Goal: Task Accomplishment & Management: Complete application form

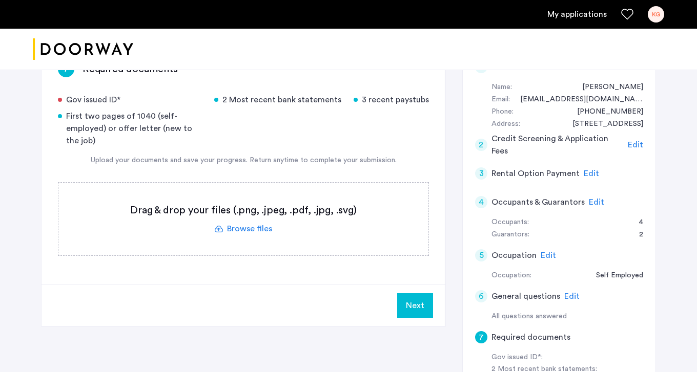
scroll to position [186, 0]
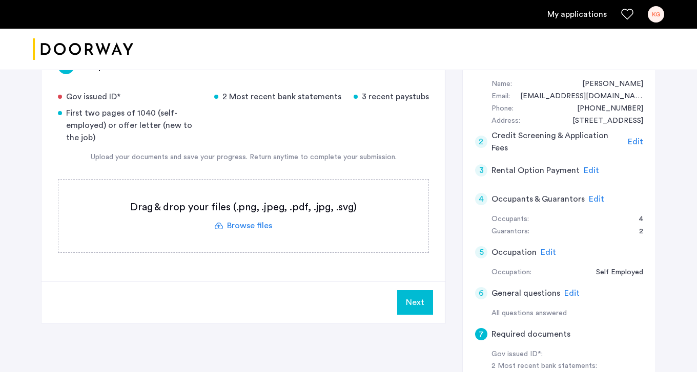
click at [265, 229] on label at bounding box center [243, 216] width 370 height 73
click at [0, 0] on input "file" at bounding box center [0, 0] width 0 height 0
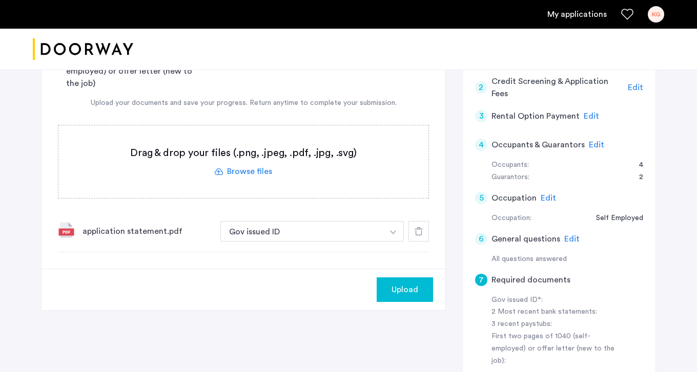
scroll to position [242, 0]
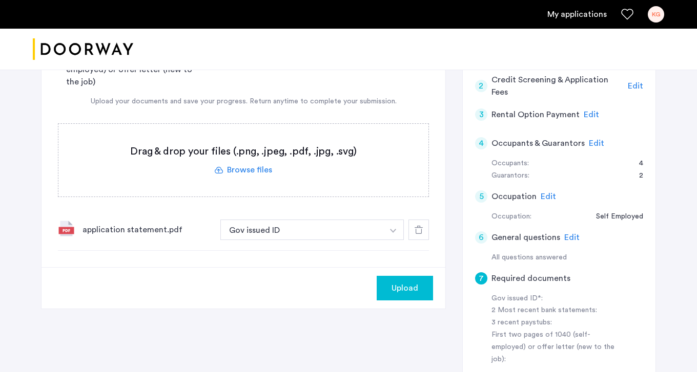
click at [391, 233] on img "button" at bounding box center [393, 231] width 6 height 4
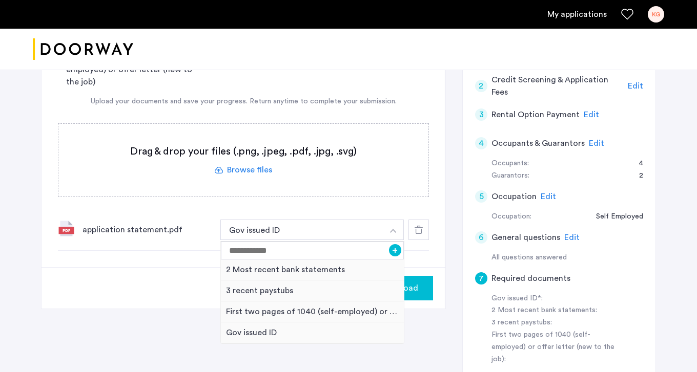
click at [391, 232] on img "button" at bounding box center [393, 231] width 6 height 4
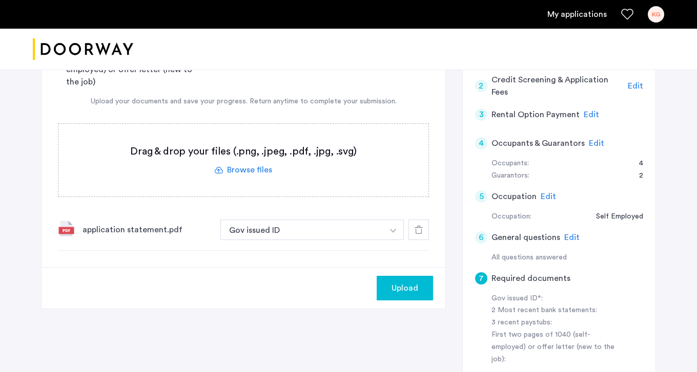
click at [251, 168] on label at bounding box center [243, 160] width 370 height 73
click at [0, 0] on input "file" at bounding box center [0, 0] width 0 height 0
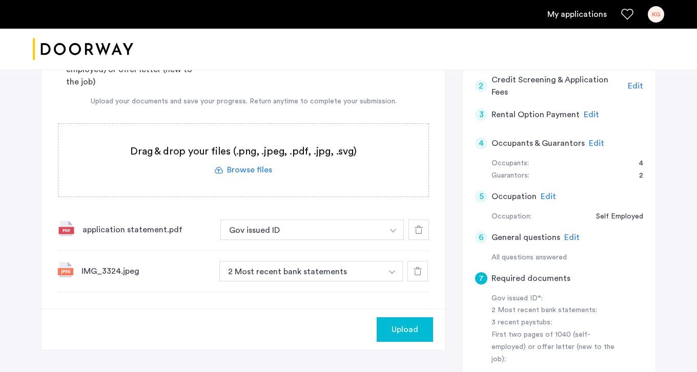
click at [385, 240] on button "button" at bounding box center [393, 230] width 21 height 20
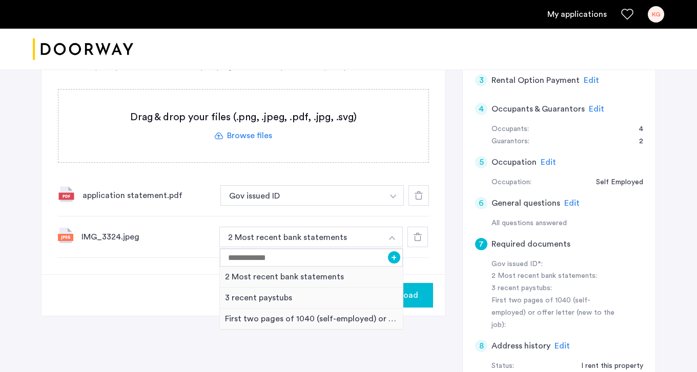
scroll to position [279, 0]
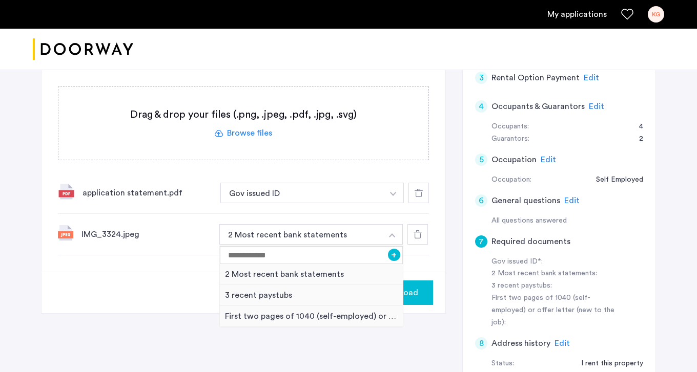
click at [391, 237] on img "button" at bounding box center [392, 236] width 6 height 4
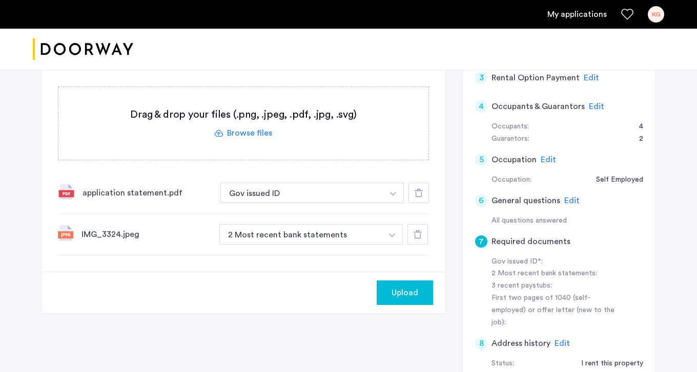
click at [391, 196] on img "button" at bounding box center [393, 194] width 6 height 4
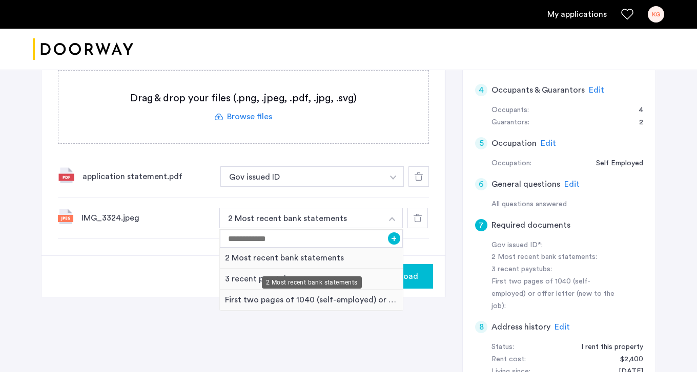
scroll to position [307, 0]
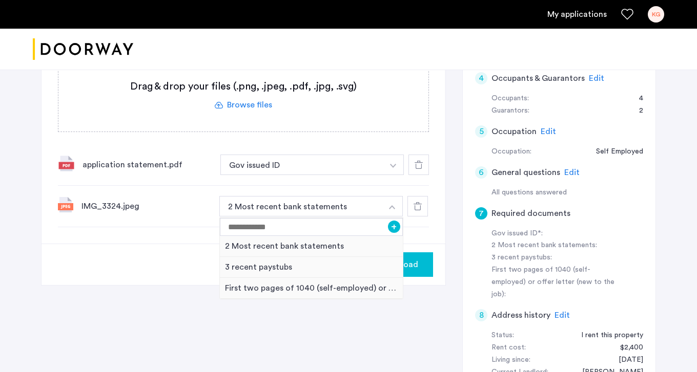
click at [264, 106] on label at bounding box center [243, 95] width 370 height 73
click at [0, 0] on input "file" at bounding box center [0, 0] width 0 height 0
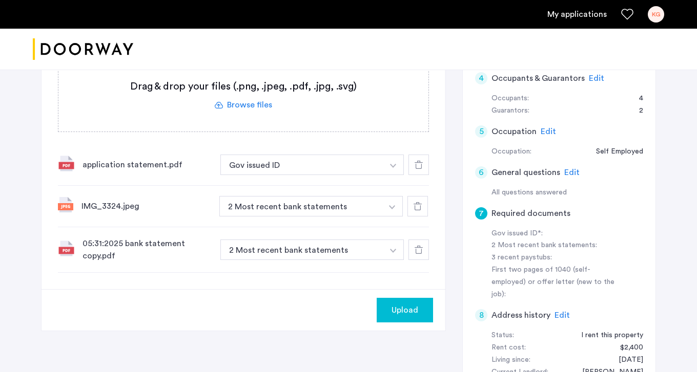
click at [394, 168] on img "button" at bounding box center [393, 166] width 6 height 4
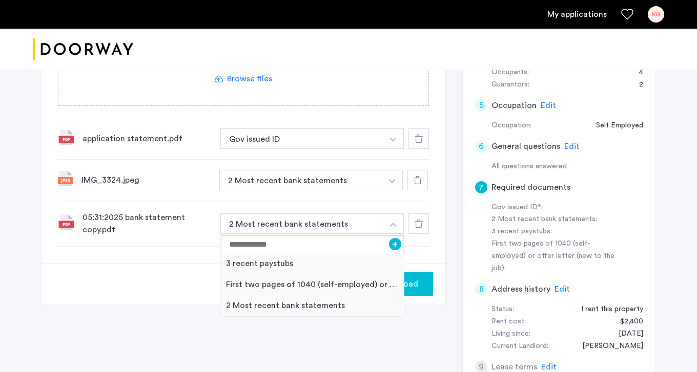
scroll to position [335, 0]
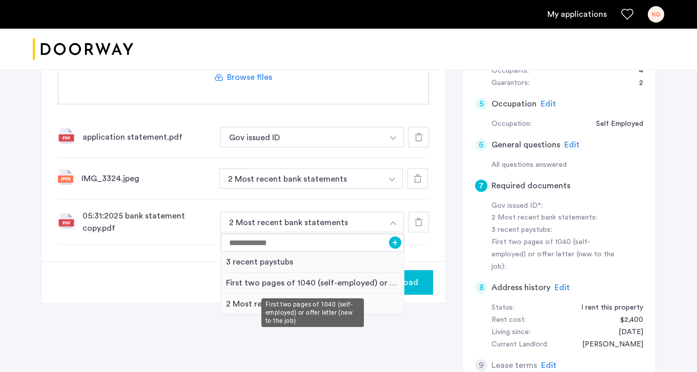
click at [350, 280] on div "First two pages of 1040 (self-employed) or offer letter (new to the job)" at bounding box center [312, 283] width 183 height 21
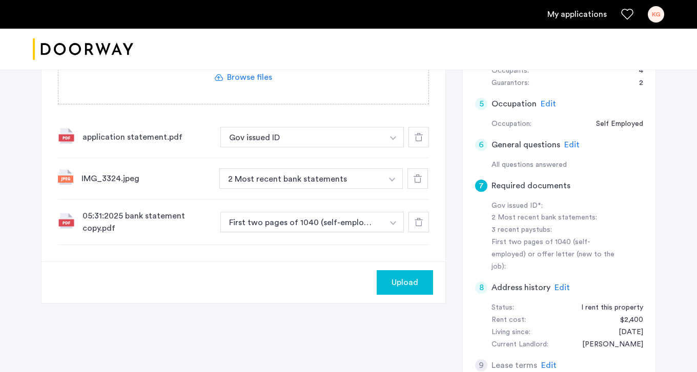
click at [392, 138] on img "button" at bounding box center [393, 138] width 6 height 4
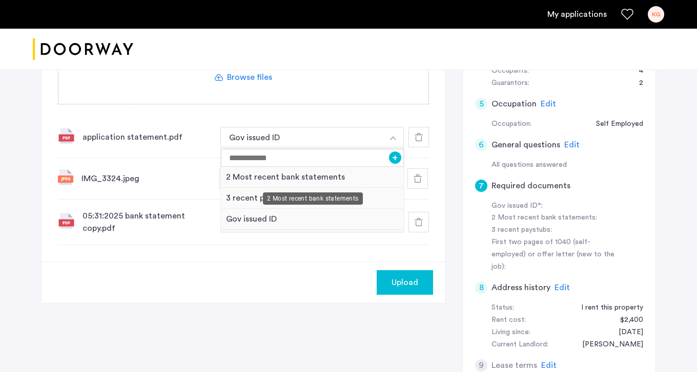
click at [355, 178] on div "2 Most recent bank statements" at bounding box center [312, 177] width 183 height 21
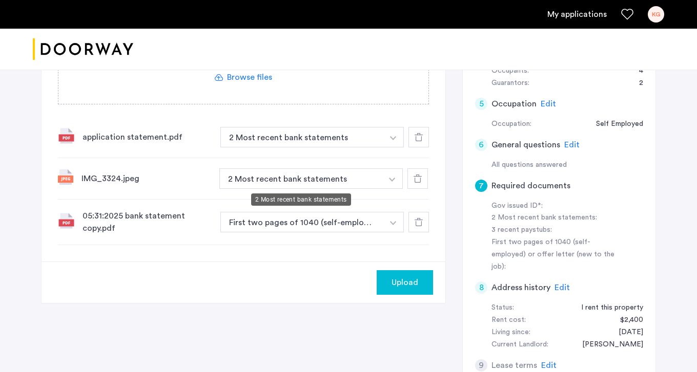
click at [369, 148] on button "2 Most recent bank statements" at bounding box center [301, 137] width 163 height 20
click at [327, 148] on button "2 Most recent bank statements" at bounding box center [301, 137] width 163 height 20
click at [392, 140] on img "button" at bounding box center [393, 138] width 6 height 4
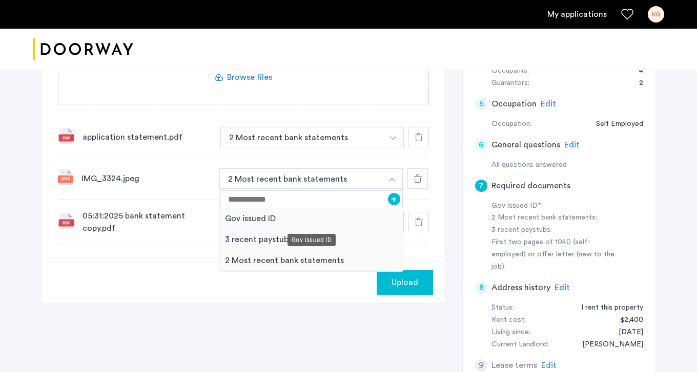
click at [367, 219] on div "Gov issued ID" at bounding box center [311, 218] width 183 height 21
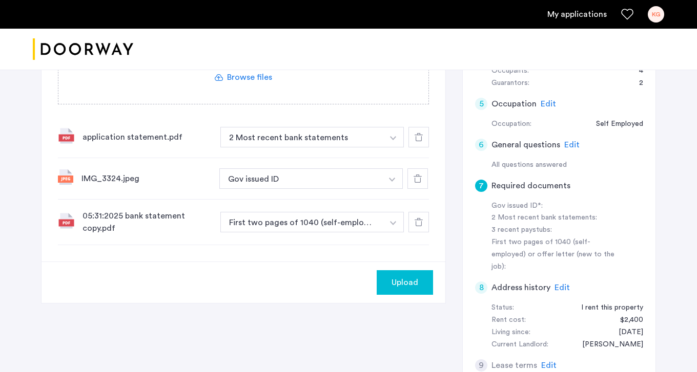
click at [405, 283] on span "Upload" at bounding box center [404, 283] width 27 height 12
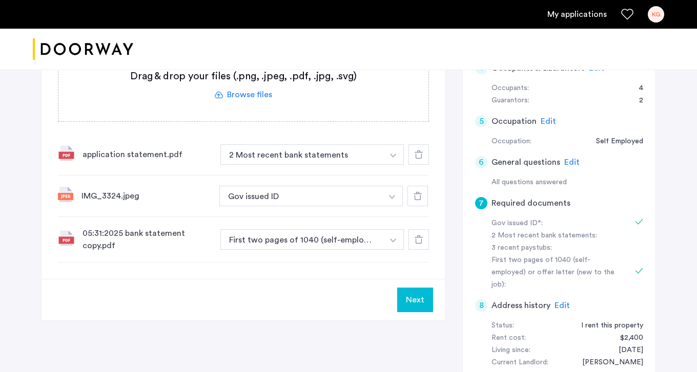
scroll to position [318, 0]
click at [255, 93] on label at bounding box center [243, 85] width 370 height 73
click at [0, 0] on input "file" at bounding box center [0, 0] width 0 height 0
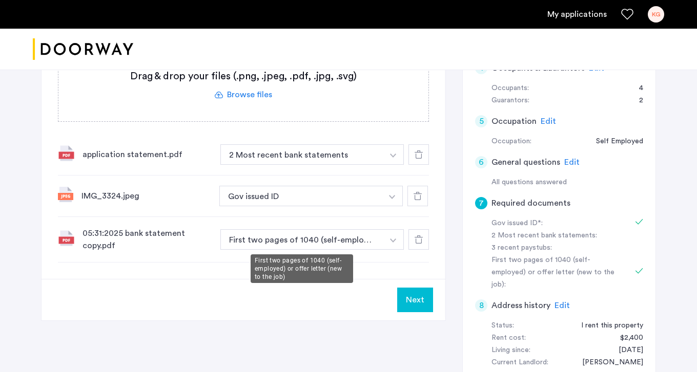
click at [376, 239] on button "First two pages of 1040 (self-employed) or offer letter (new to the job)" at bounding box center [301, 239] width 163 height 20
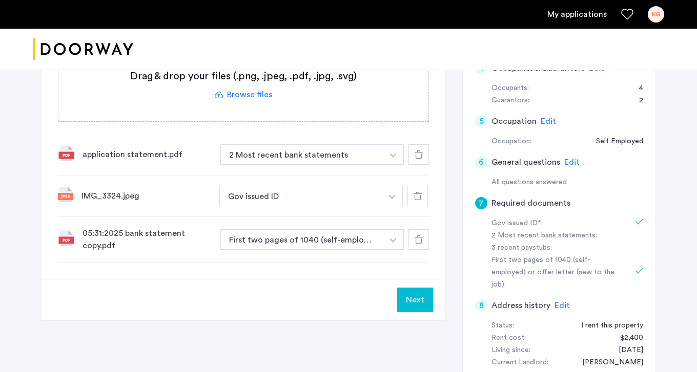
click at [396, 165] on button "button" at bounding box center [393, 154] width 21 height 20
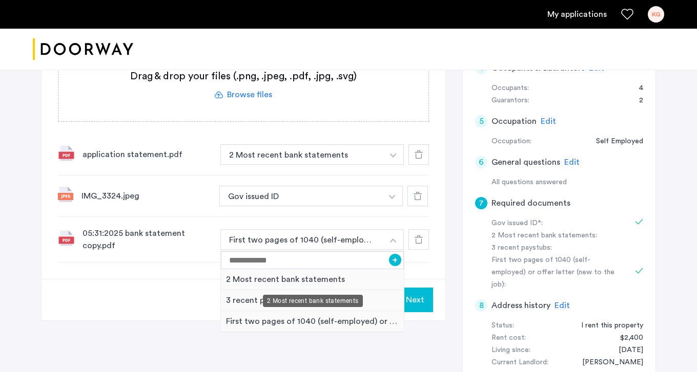
click at [346, 275] on div "2 Most recent bank statements" at bounding box center [312, 279] width 183 height 21
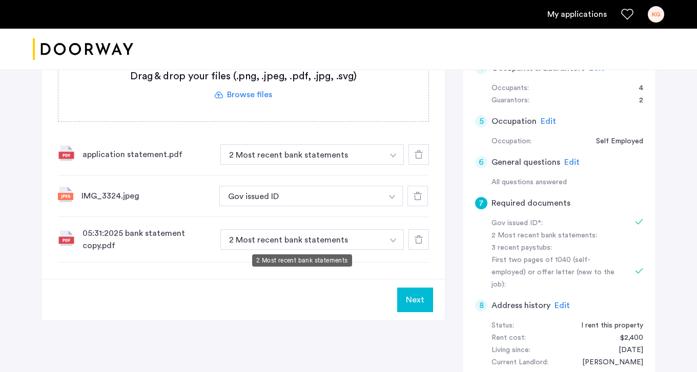
click at [333, 165] on button "2 Most recent bank statements" at bounding box center [301, 154] width 163 height 20
click at [260, 95] on label at bounding box center [243, 85] width 370 height 73
click at [0, 0] on input "file" at bounding box center [0, 0] width 0 height 0
click at [358, 196] on button "Gov issued ID" at bounding box center [300, 196] width 163 height 20
click at [393, 158] on img "button" at bounding box center [393, 156] width 6 height 4
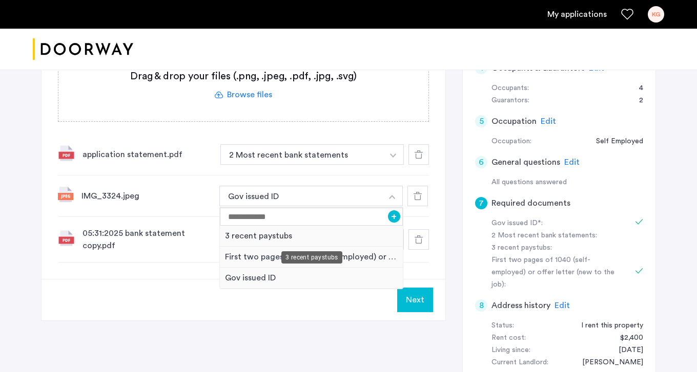
click at [310, 241] on div "3 recent paystubs" at bounding box center [311, 236] width 183 height 21
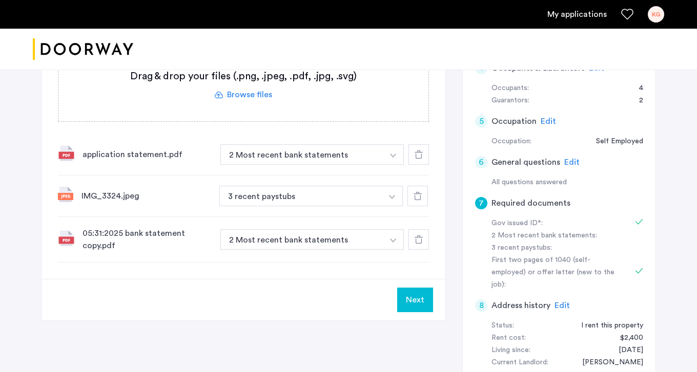
click at [390, 165] on button "button" at bounding box center [393, 154] width 21 height 20
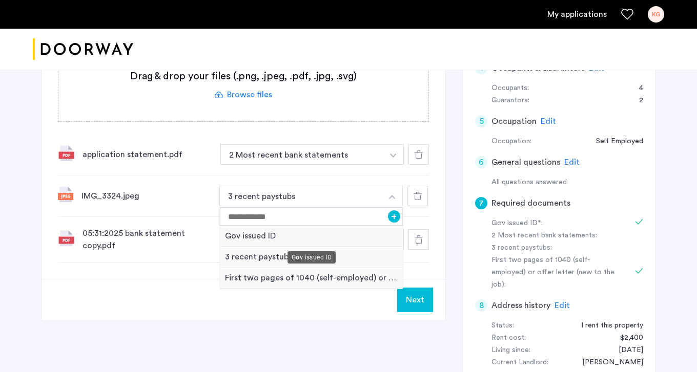
click at [322, 231] on div "Gov issued ID" at bounding box center [311, 236] width 183 height 21
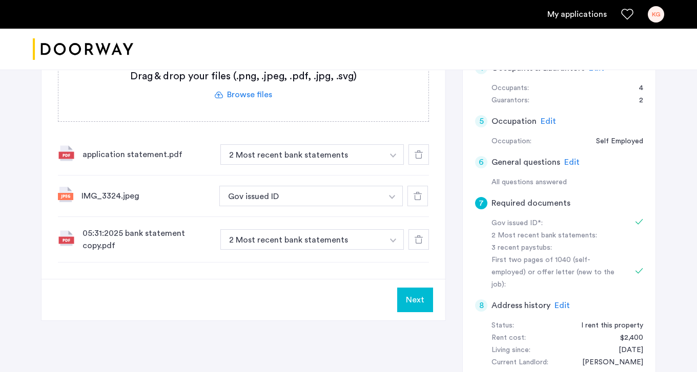
scroll to position [318, 0]
click at [421, 296] on button "Next" at bounding box center [415, 299] width 36 height 25
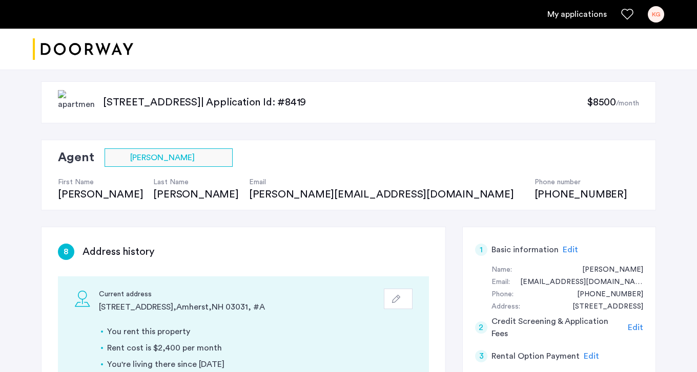
scroll to position [2, 0]
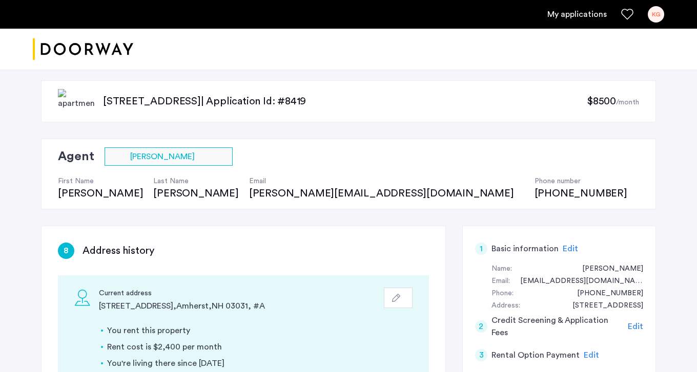
click at [575, 15] on link "My applications" at bounding box center [576, 14] width 59 height 12
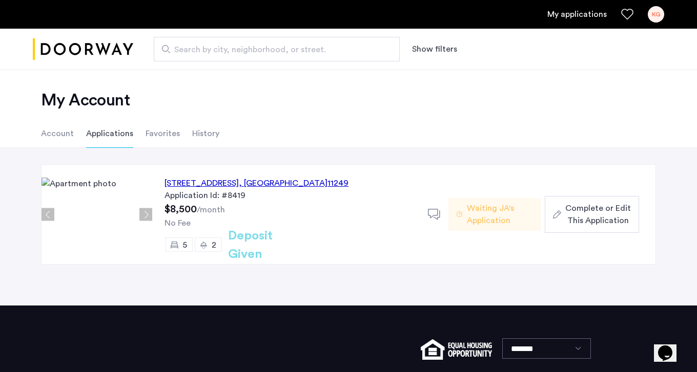
click at [598, 210] on span "Complete or Edit This Application" at bounding box center [598, 214] width 66 height 25
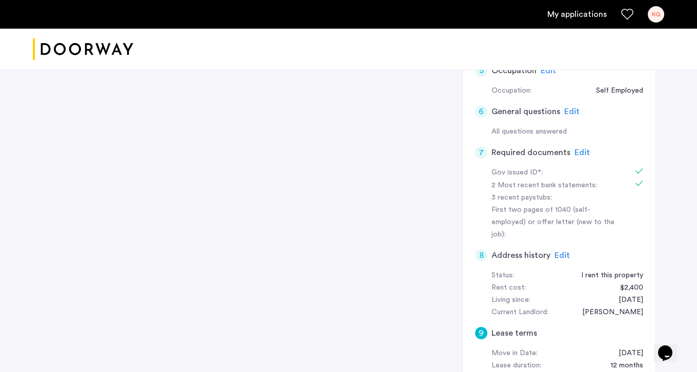
scroll to position [372, 0]
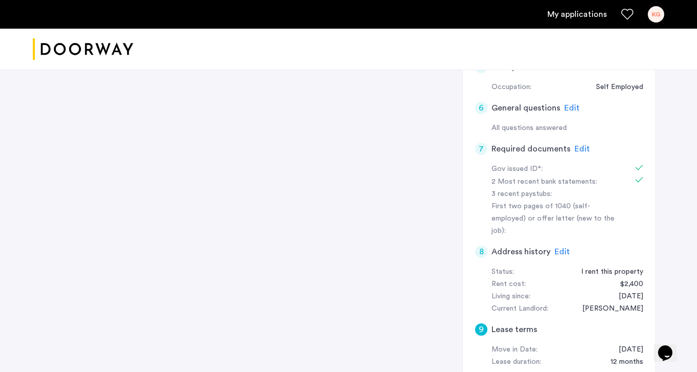
click at [542, 201] on div "First two pages of 1040 (self-employed) or offer letter (new to the job):" at bounding box center [555, 219] width 129 height 37
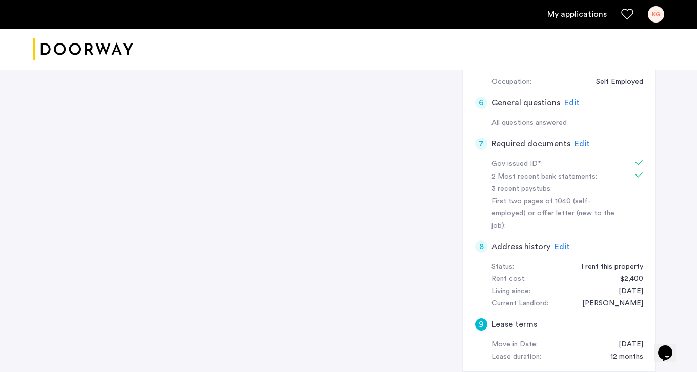
scroll to position [338, 0]
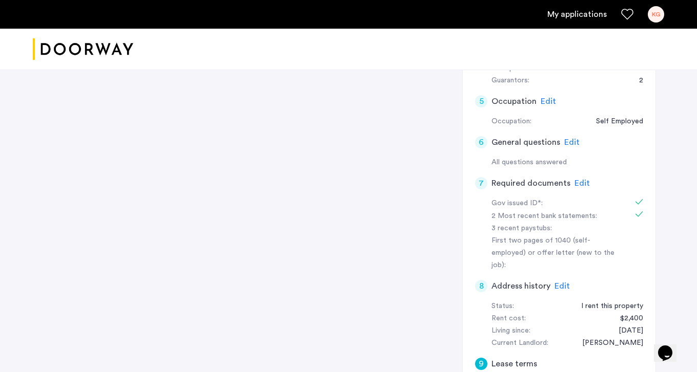
click at [579, 179] on span "Edit" at bounding box center [581, 183] width 15 height 8
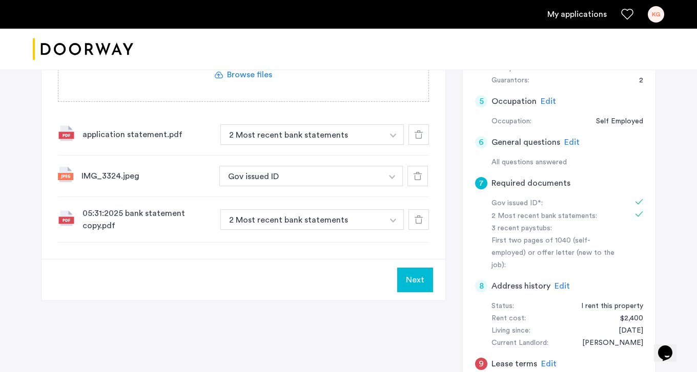
click at [256, 74] on label at bounding box center [243, 65] width 370 height 73
click at [0, 0] on input "file" at bounding box center [0, 0] width 0 height 0
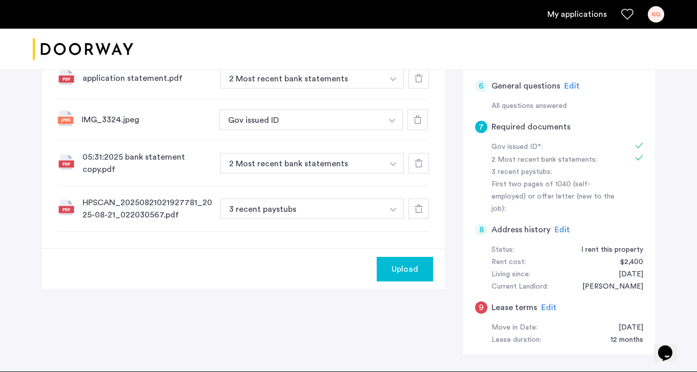
scroll to position [394, 0]
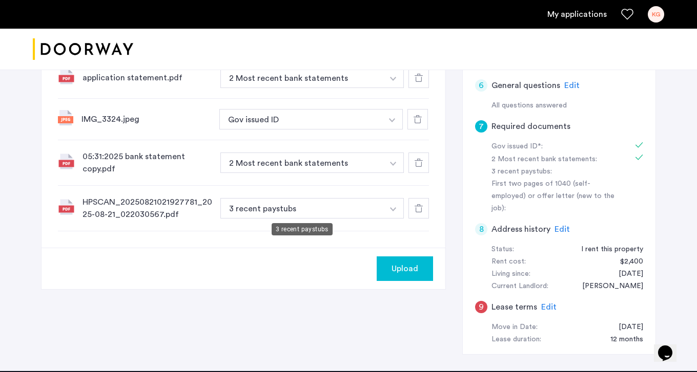
click at [352, 210] on button "3 recent paystubs" at bounding box center [301, 208] width 163 height 20
click at [393, 81] on img "button" at bounding box center [393, 79] width 6 height 4
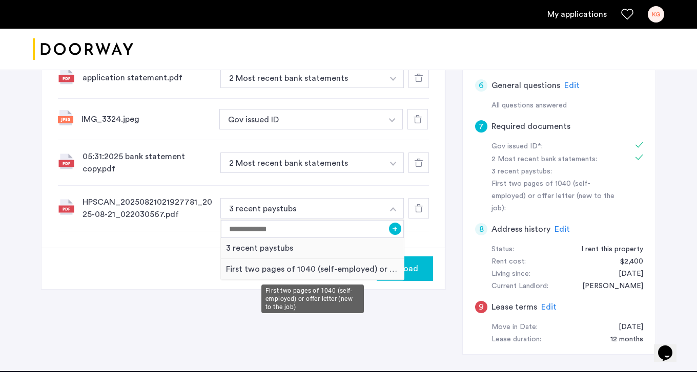
click at [386, 269] on div "First two pages of 1040 (self-employed) or offer letter (new to the job)" at bounding box center [312, 269] width 183 height 21
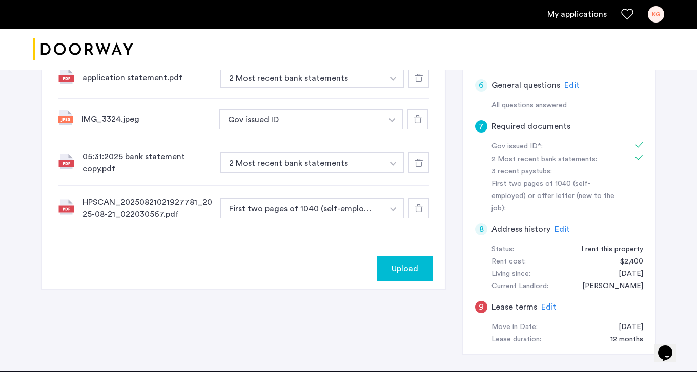
click at [411, 271] on span "Upload" at bounding box center [404, 269] width 27 height 12
click at [411, 271] on button "Next" at bounding box center [415, 269] width 36 height 25
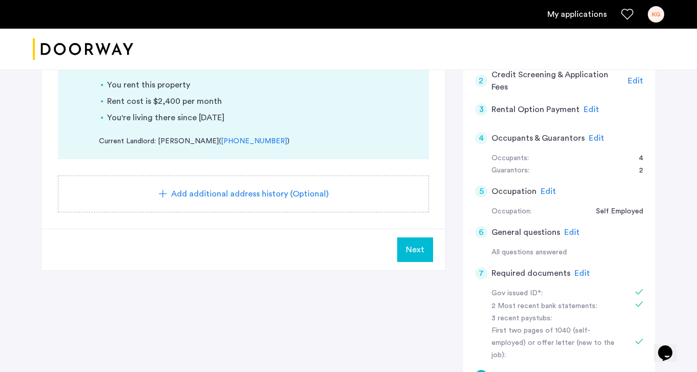
scroll to position [253, 0]
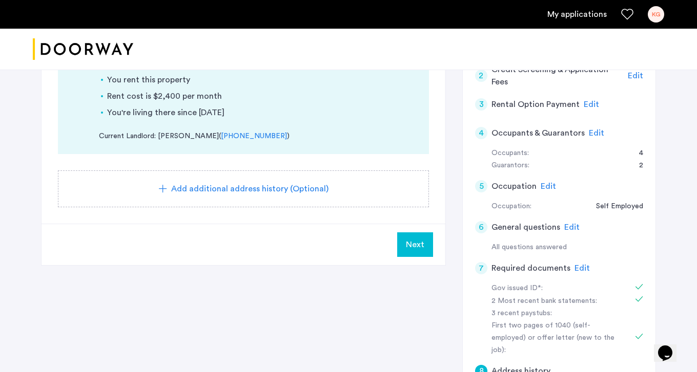
click at [417, 244] on span "Next" at bounding box center [415, 245] width 18 height 12
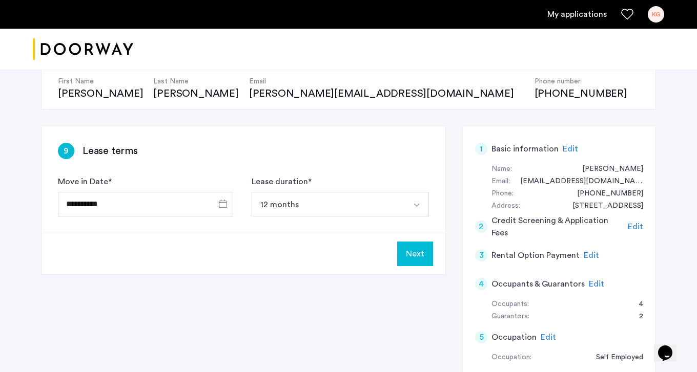
scroll to position [102, 0]
click at [421, 255] on button "Next" at bounding box center [415, 253] width 36 height 25
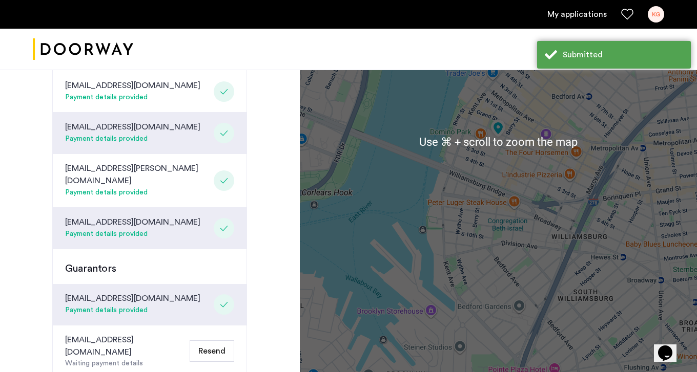
scroll to position [259, 0]
